Goal: Task Accomplishment & Management: Manage account settings

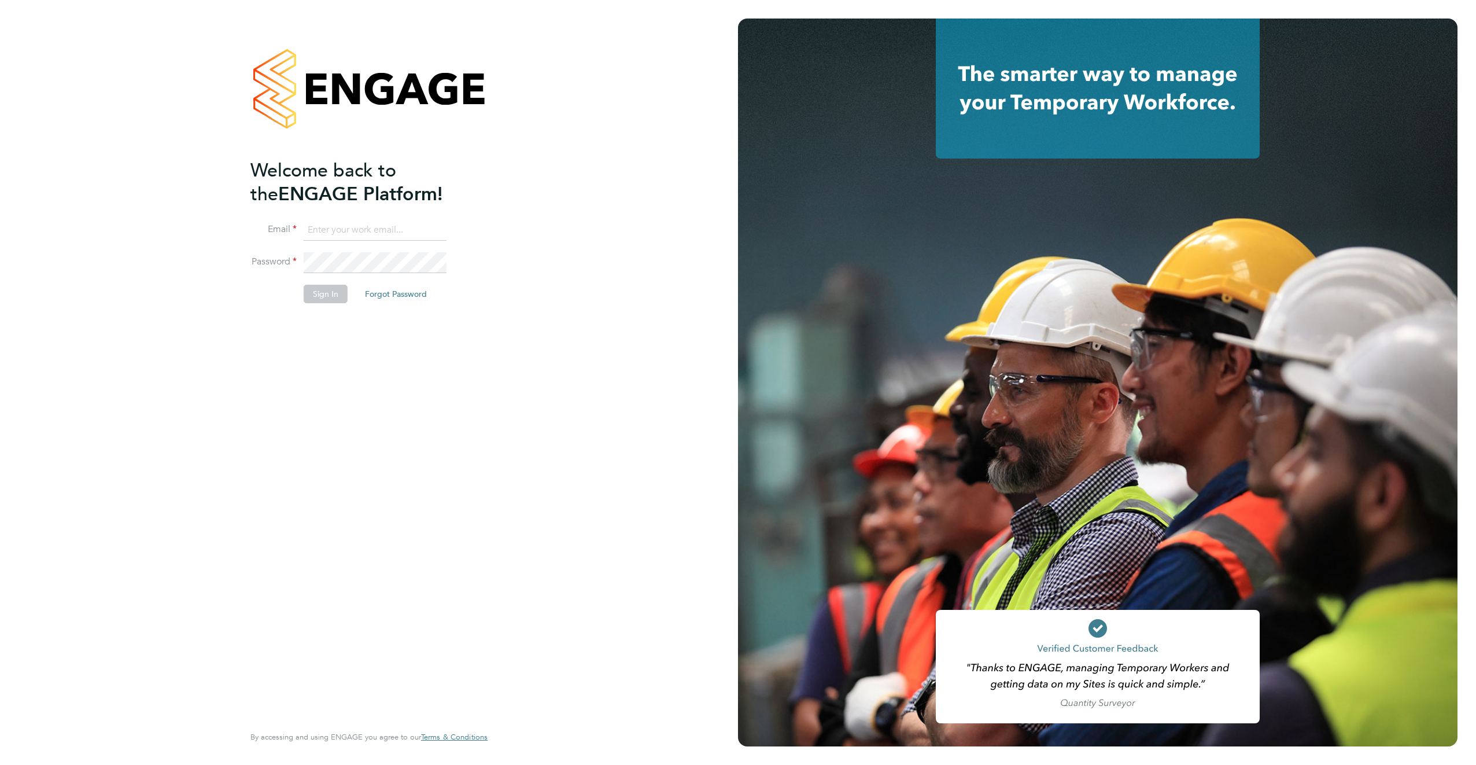
type input "suzanna.masters@brightonandhovealbion.com"
click at [330, 298] on button "Sign In" at bounding box center [326, 294] width 44 height 19
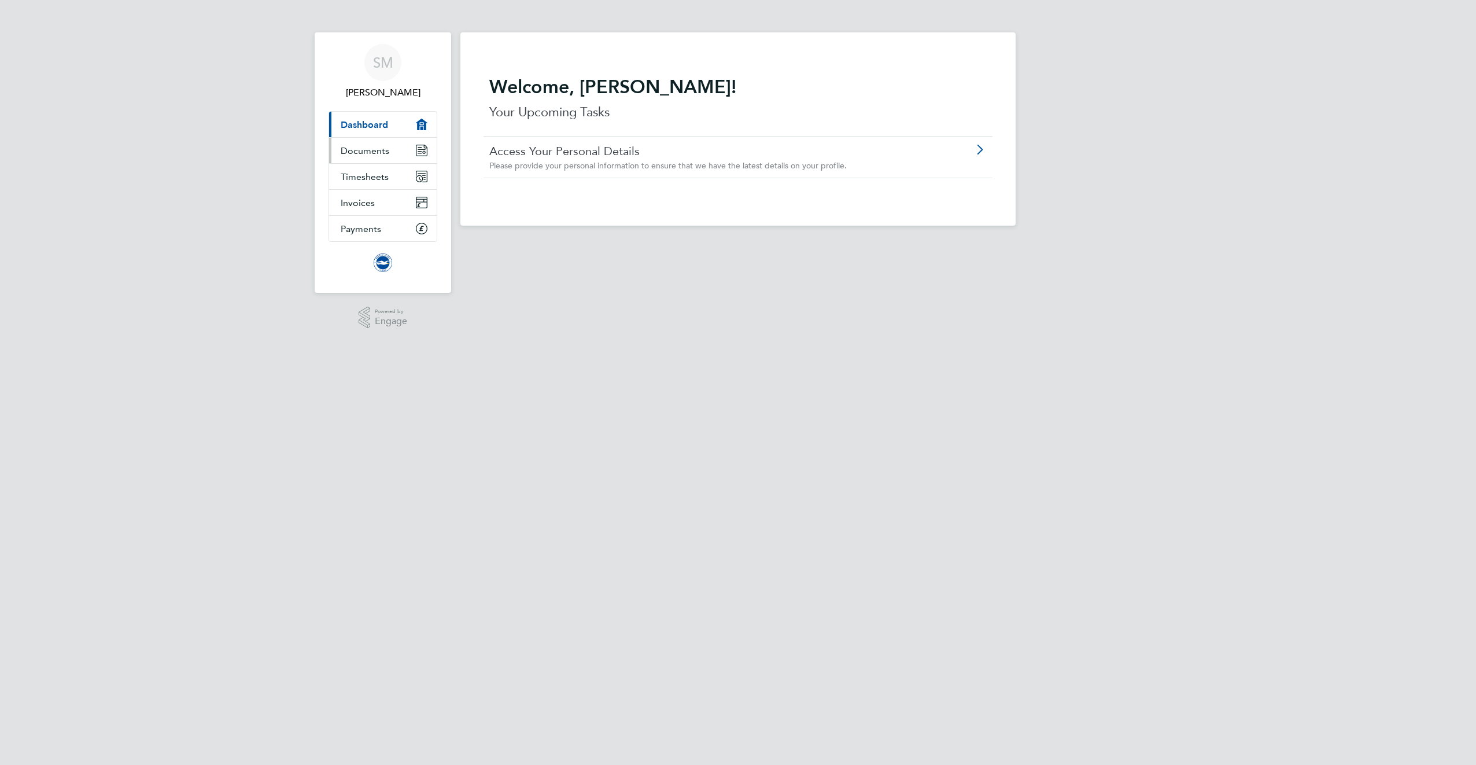
click at [353, 148] on span "Documents" at bounding box center [365, 150] width 49 height 11
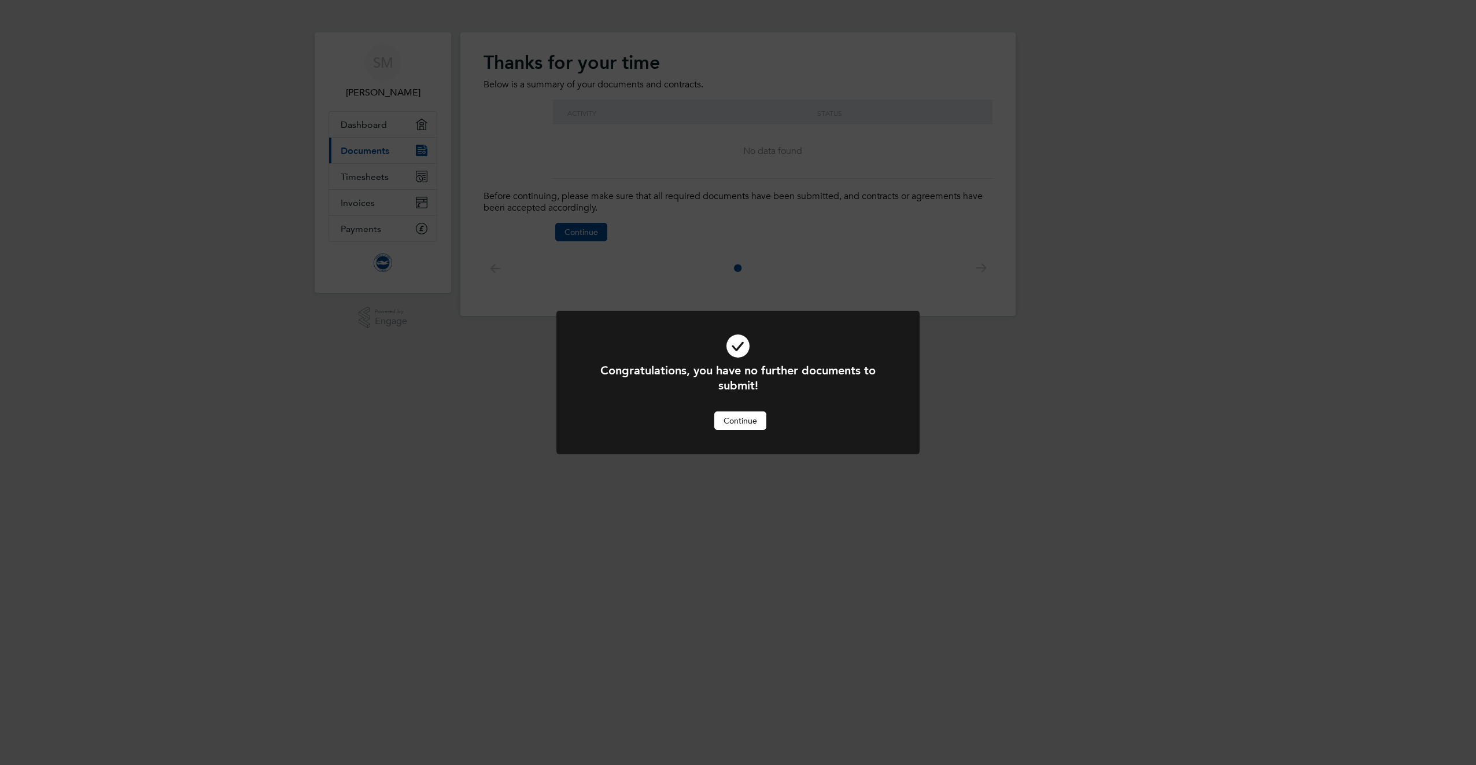
click at [750, 423] on button "Continue" at bounding box center [740, 420] width 52 height 19
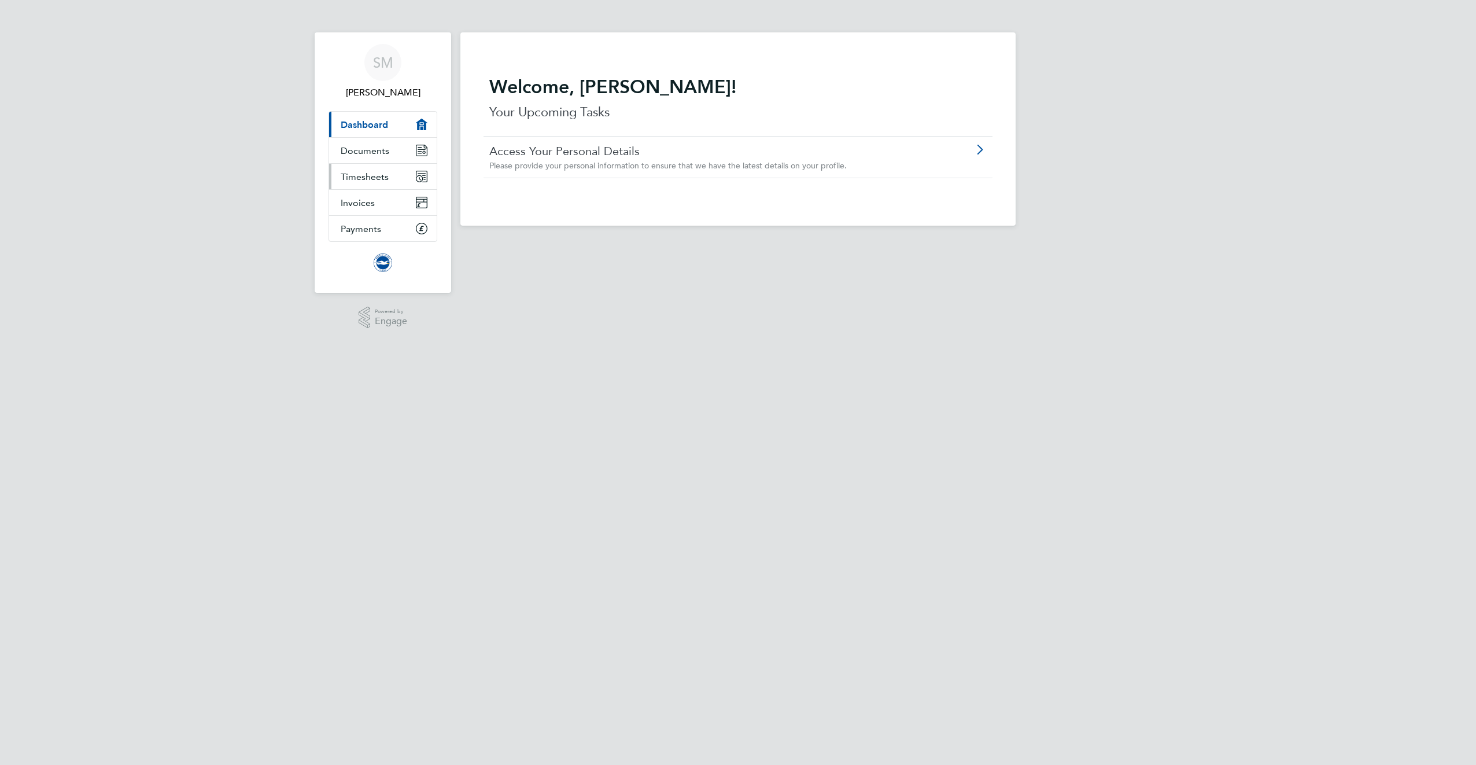
click at [399, 176] on link "Timesheets" at bounding box center [383, 176] width 108 height 25
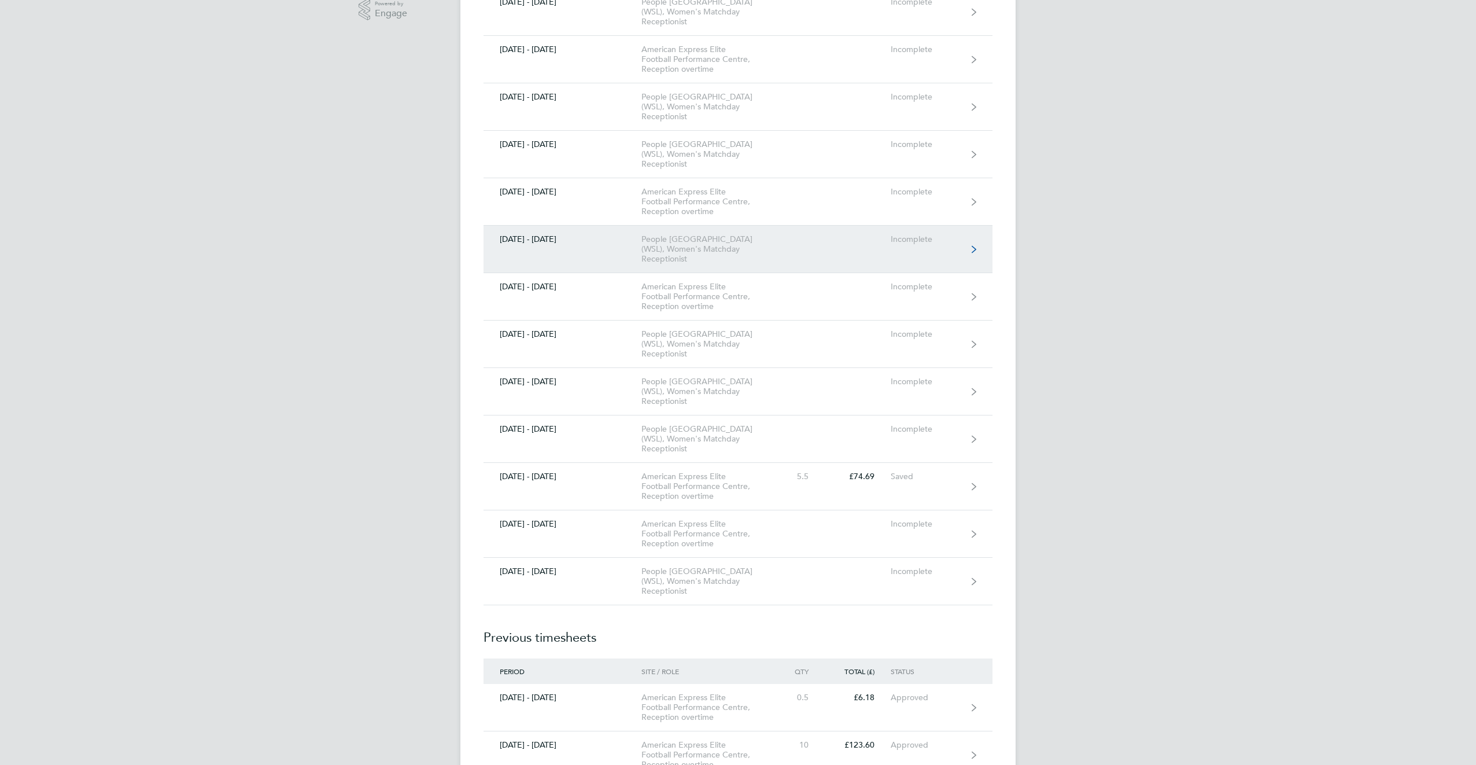
scroll to position [347, 0]
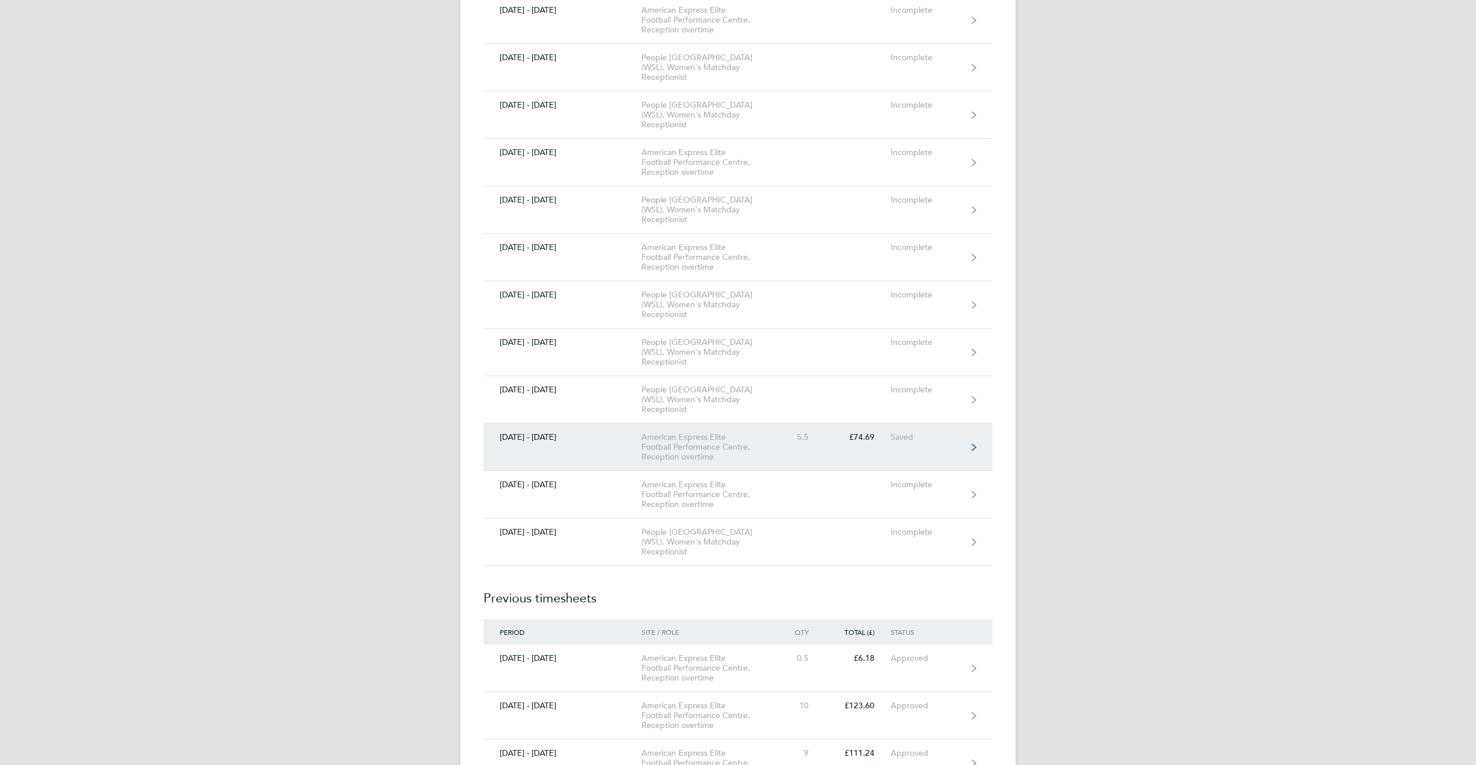
click at [681, 455] on div "American Express Elite Football Performance Centre, Reception overtime" at bounding box center [707, 447] width 132 height 30
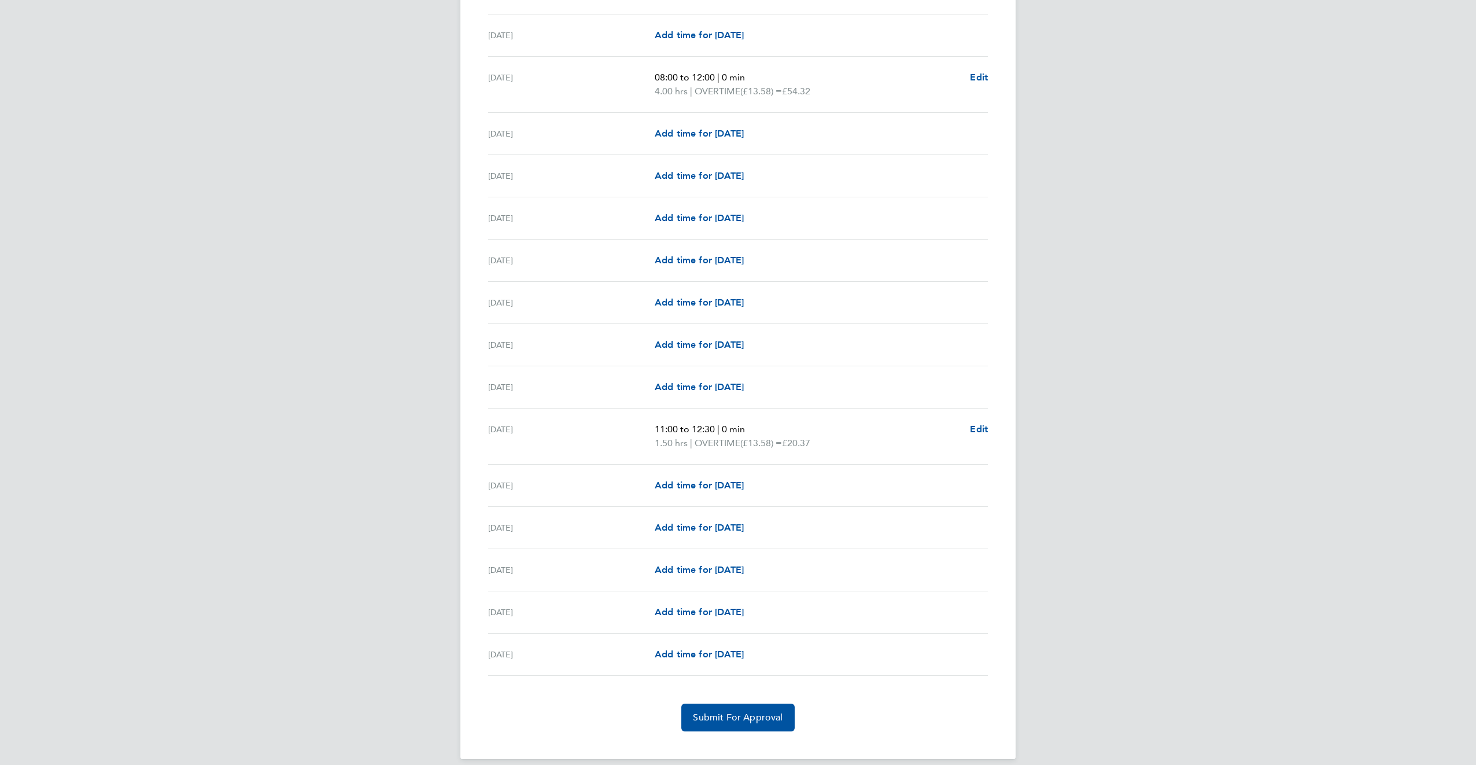
scroll to position [996, 0]
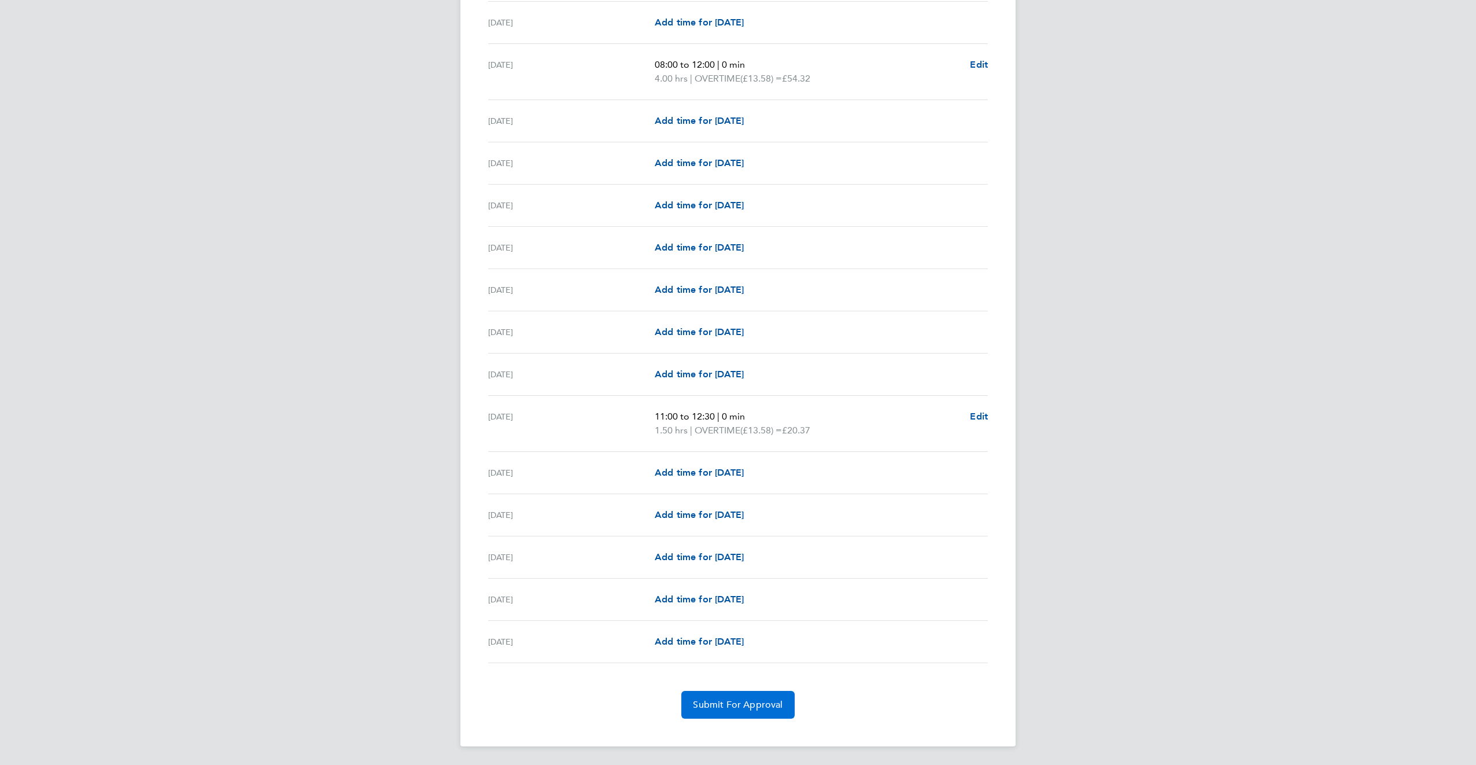
click at [727, 695] on button "Submit For Approval" at bounding box center [737, 705] width 113 height 28
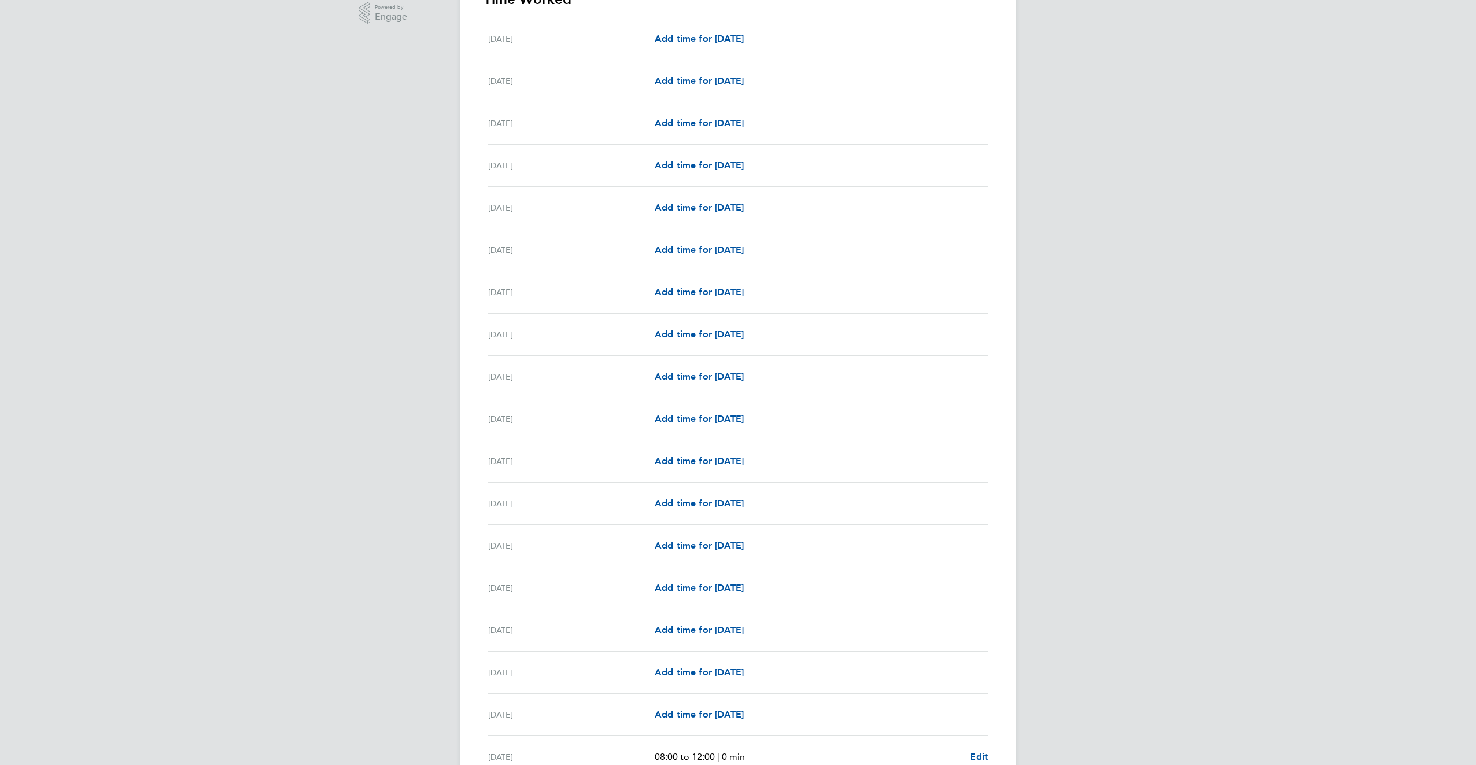
scroll to position [0, 0]
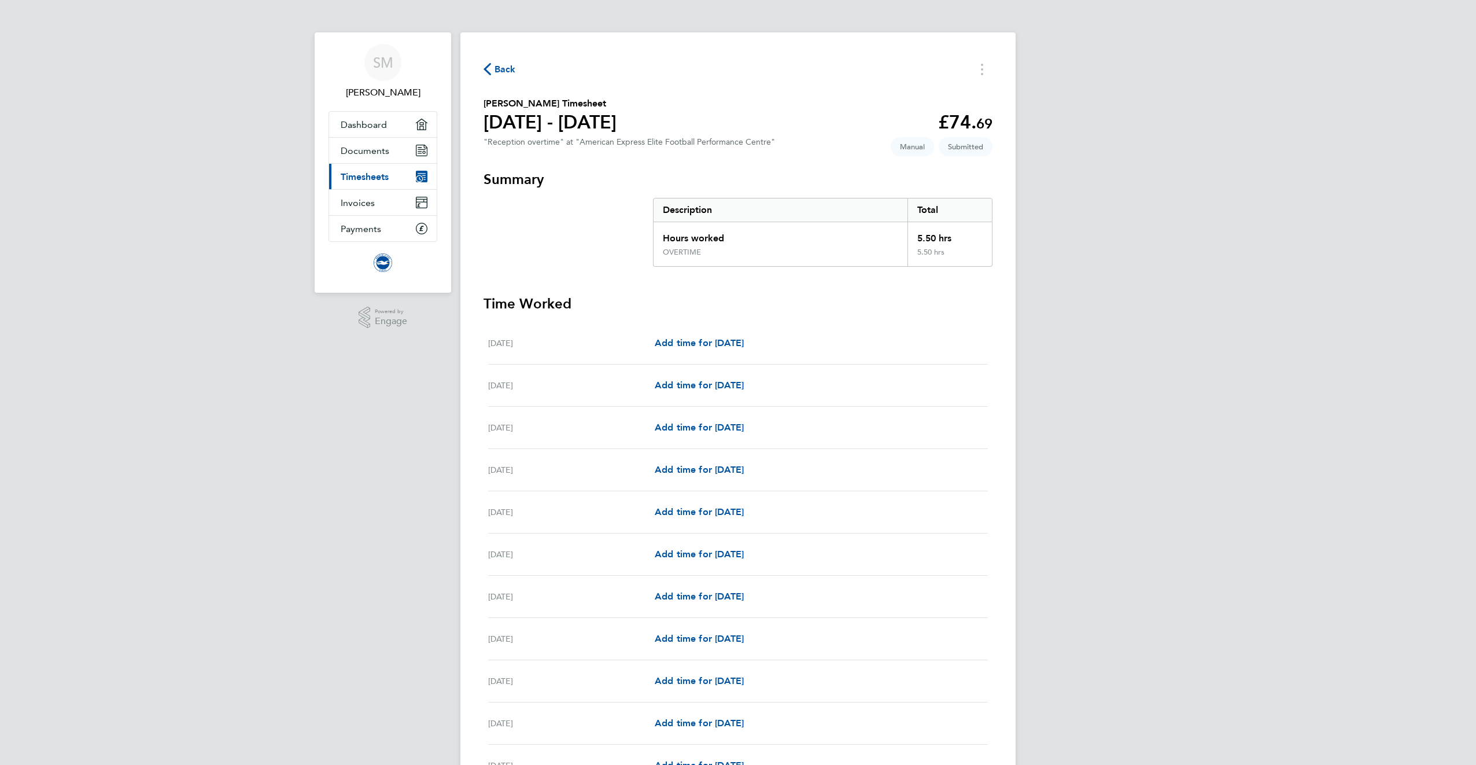
click at [975, 145] on span "Submitted" at bounding box center [966, 146] width 54 height 19
click at [382, 127] on span "Dashboard" at bounding box center [364, 124] width 46 height 11
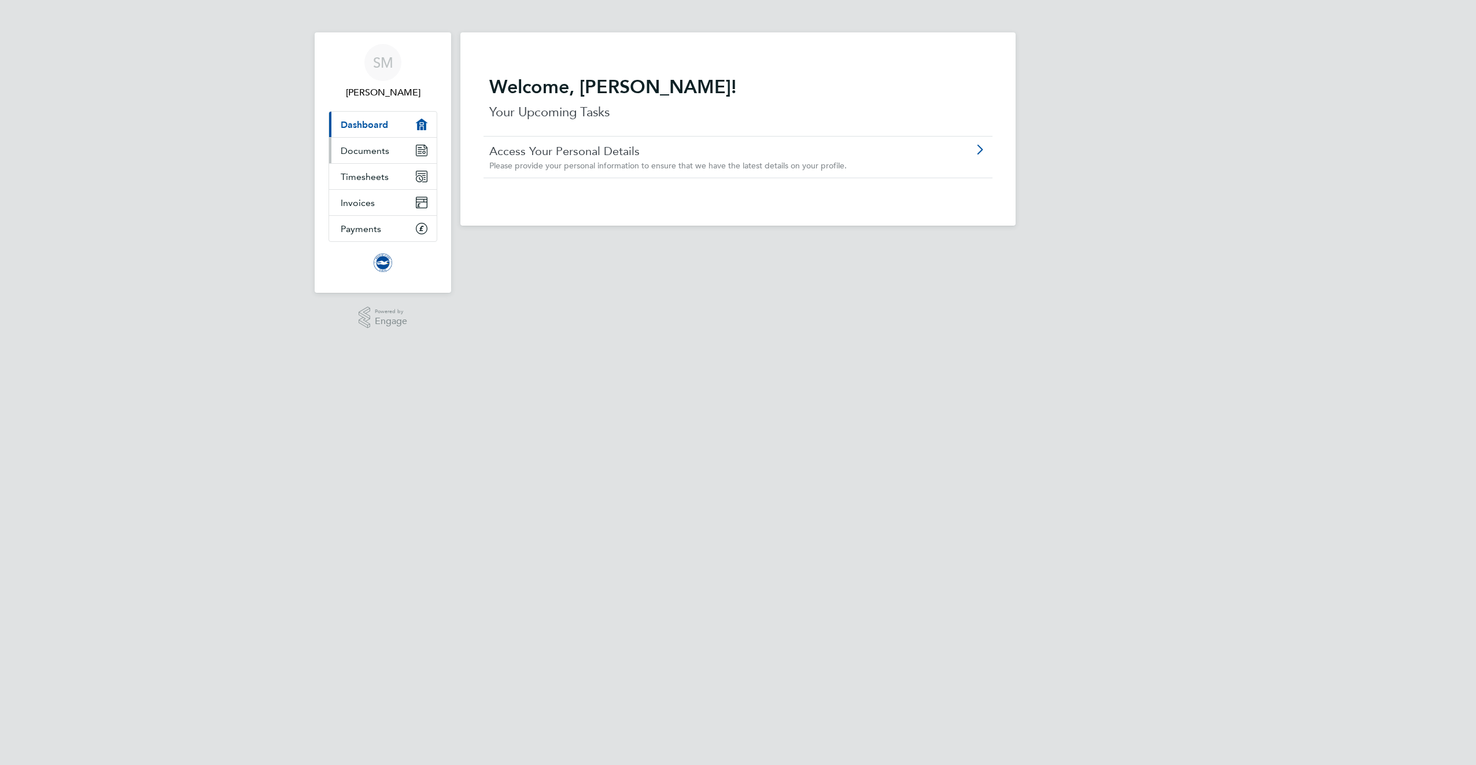
click at [383, 152] on span "Documents" at bounding box center [365, 150] width 49 height 11
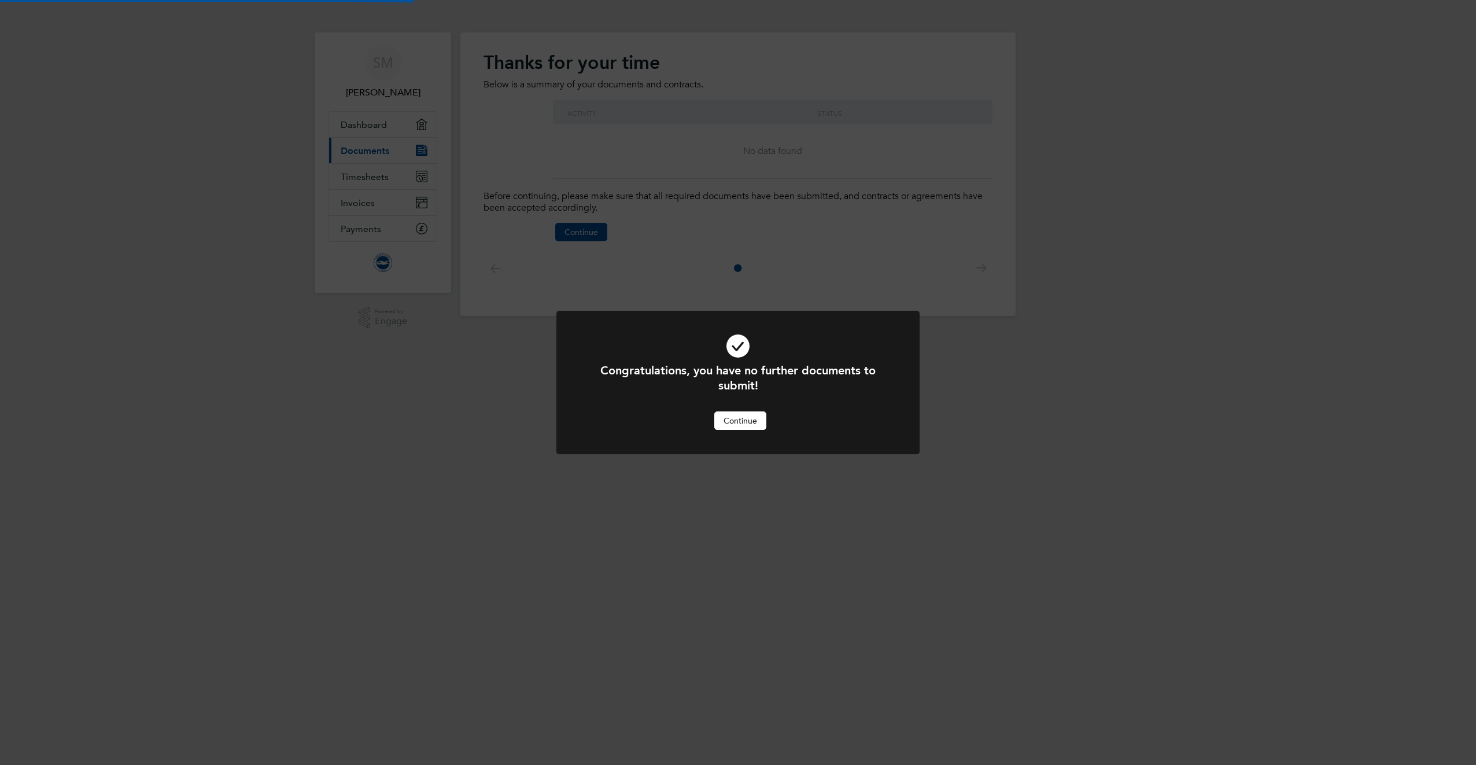
click at [385, 186] on div "Congratulations, you have no further documents to submit! Cancel Continue" at bounding box center [738, 382] width 1476 height 765
click at [728, 422] on button "Continue" at bounding box center [740, 420] width 52 height 19
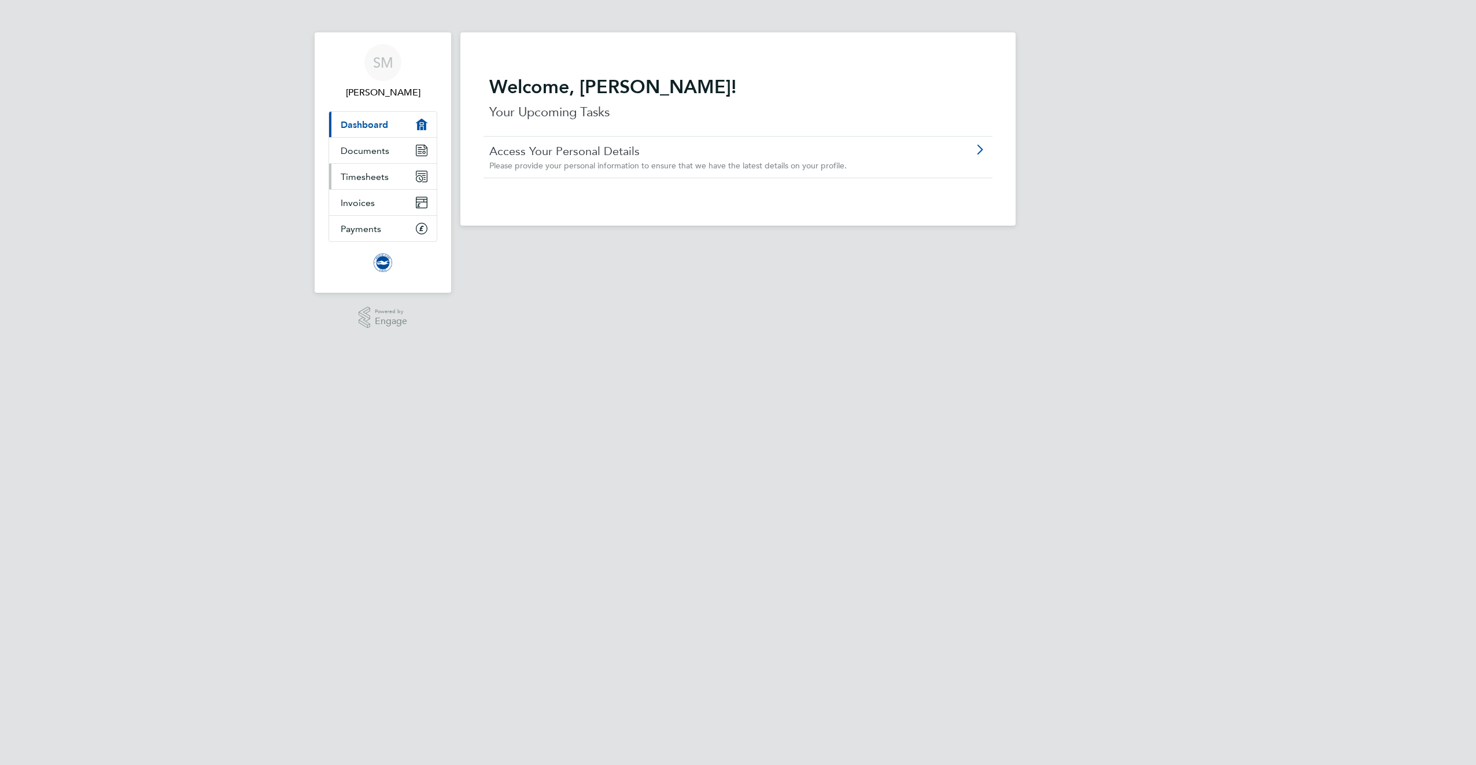
click at [383, 175] on span "Timesheets" at bounding box center [365, 176] width 48 height 11
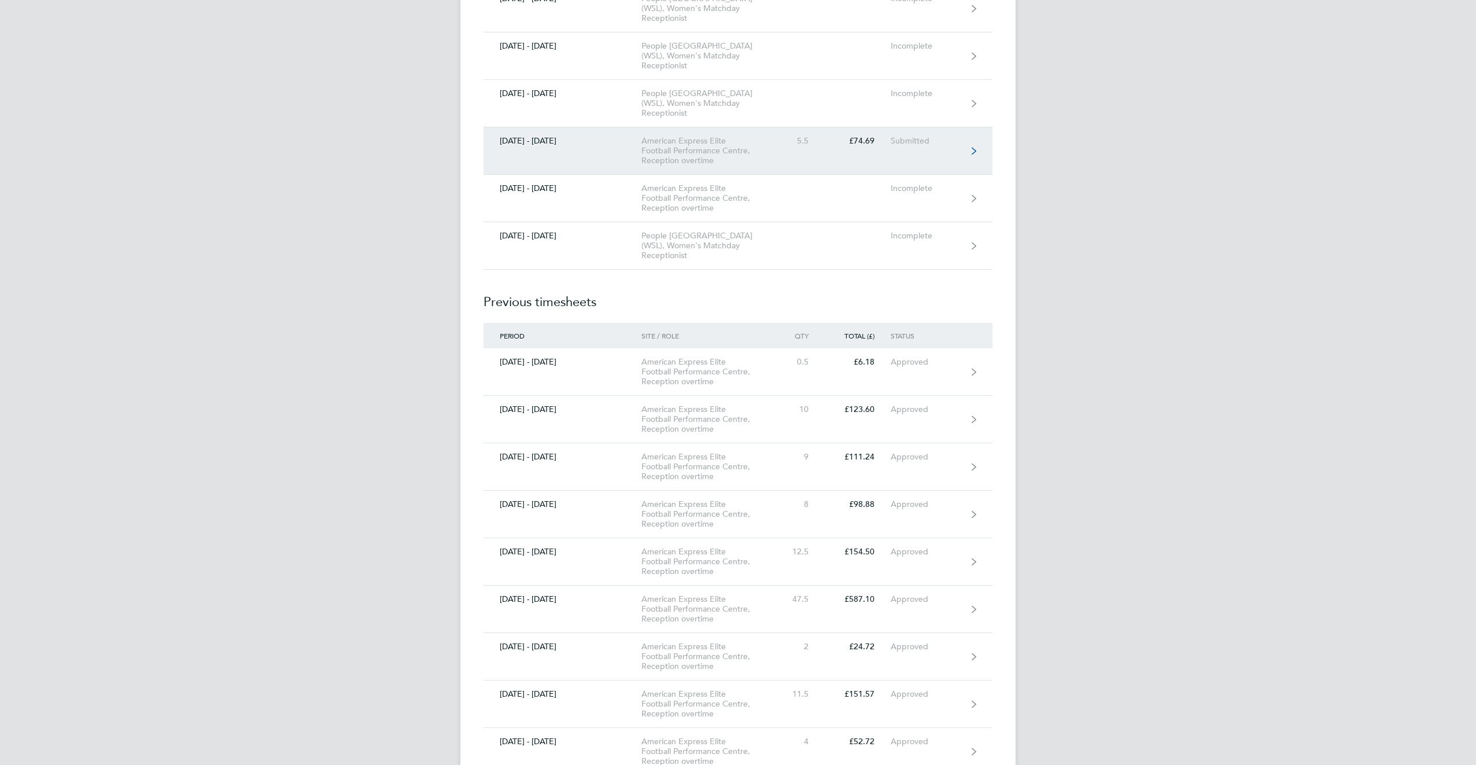
scroll to position [354, 0]
